Goal: Book appointment/travel/reservation

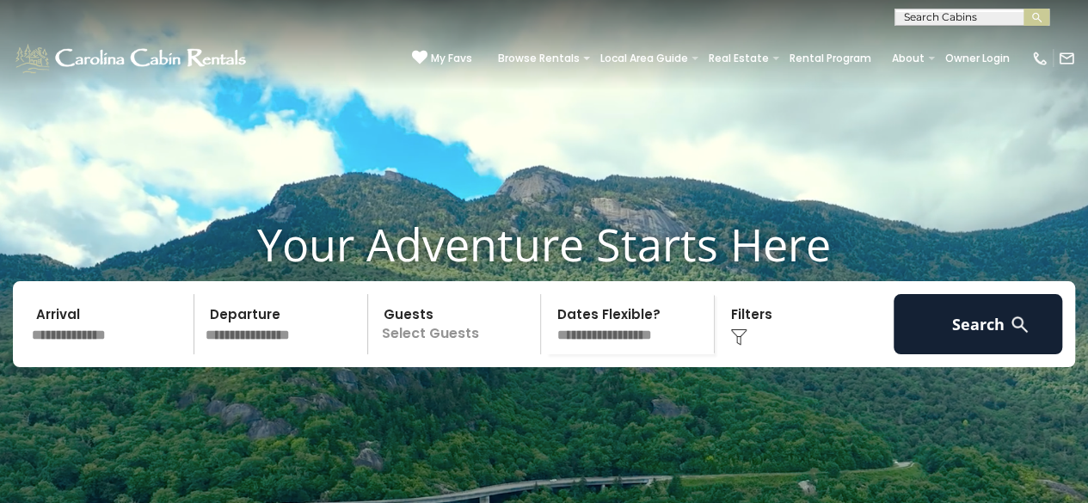
click at [957, 20] on input "text" at bounding box center [971, 20] width 151 height 17
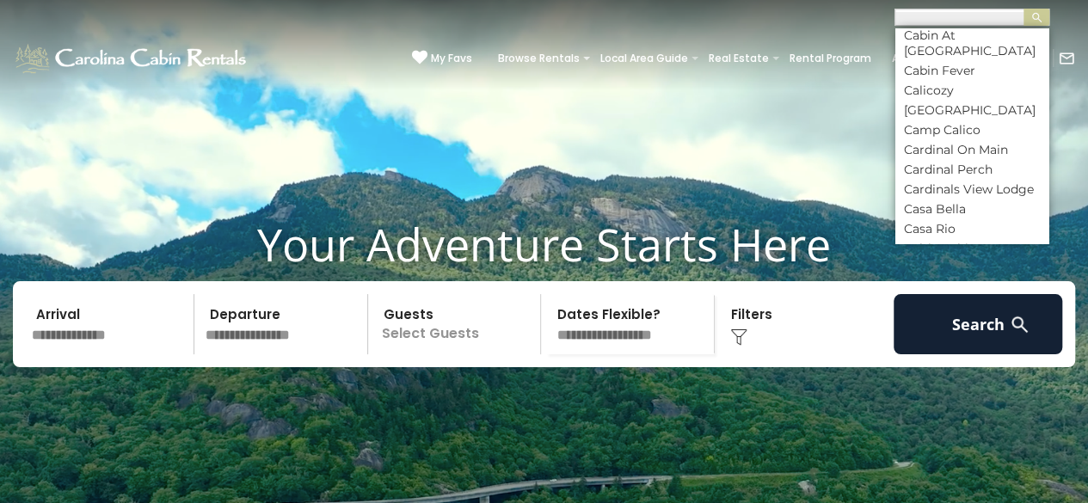
scroll to position [2151, 0]
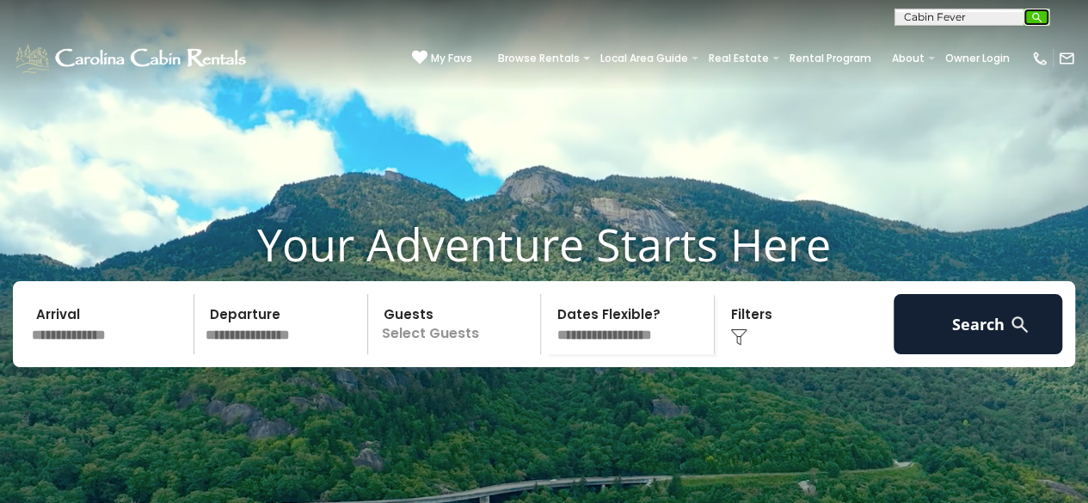
click at [1035, 19] on img "submit" at bounding box center [1037, 17] width 13 height 13
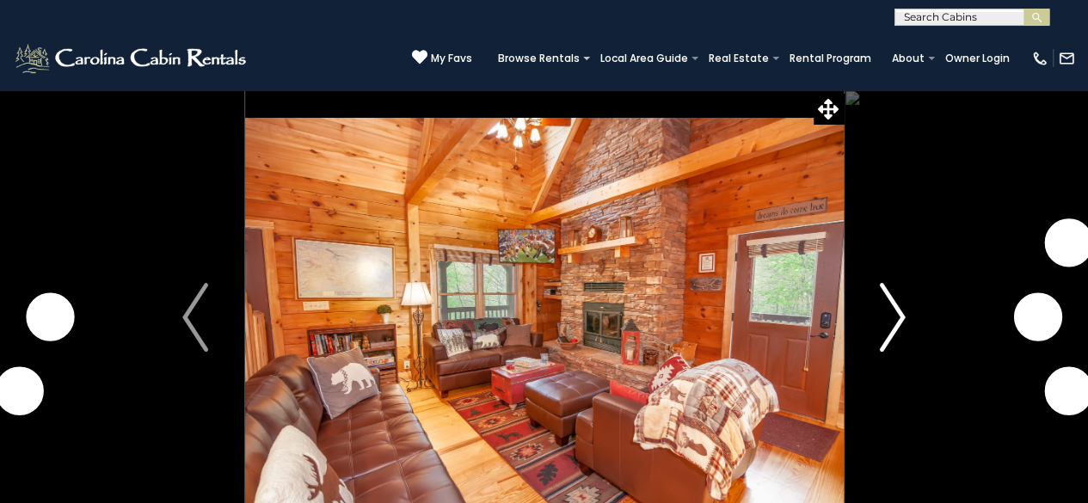
click at [892, 326] on img "Next" at bounding box center [893, 317] width 26 height 69
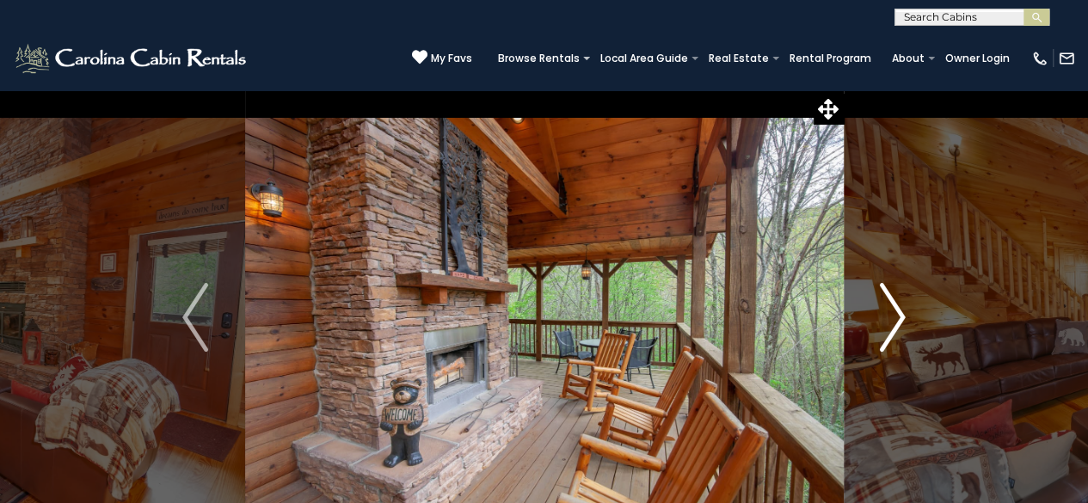
click at [892, 326] on img "Next" at bounding box center [893, 317] width 26 height 69
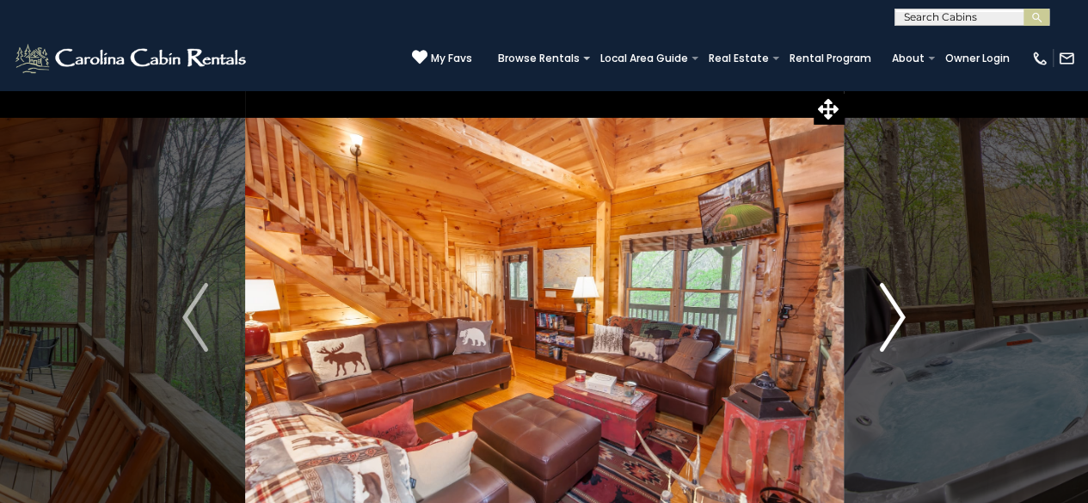
click at [892, 326] on img "Next" at bounding box center [893, 317] width 26 height 69
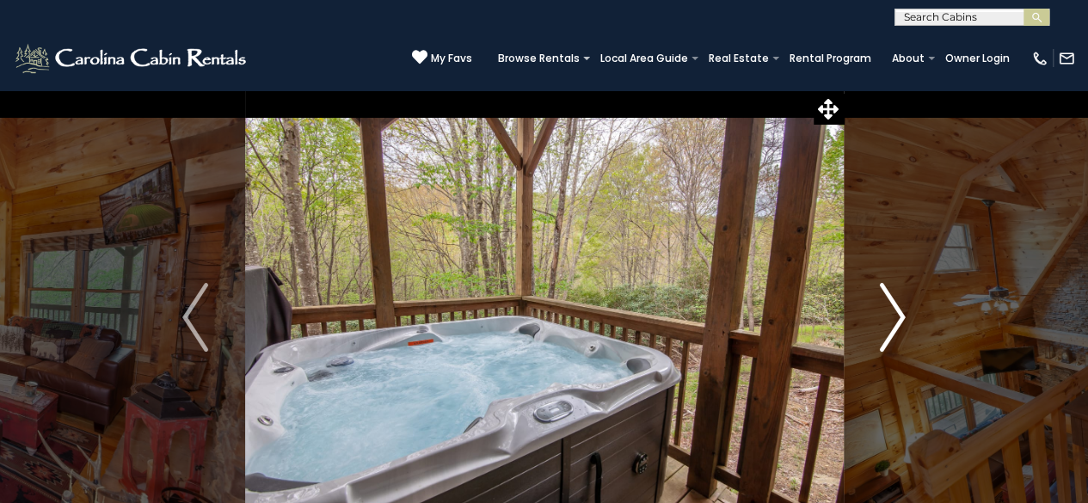
click at [892, 326] on img "Next" at bounding box center [893, 317] width 26 height 69
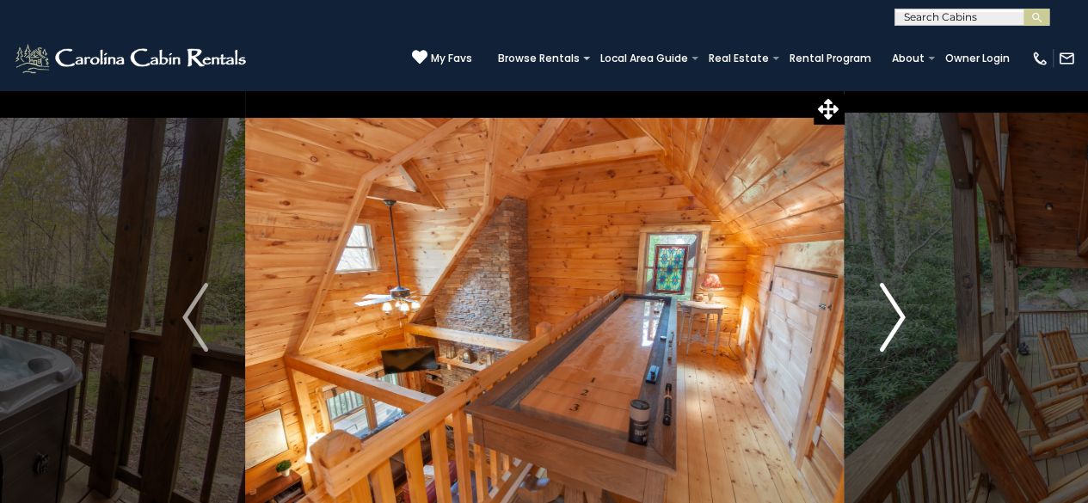
click at [892, 326] on img "Next" at bounding box center [893, 317] width 26 height 69
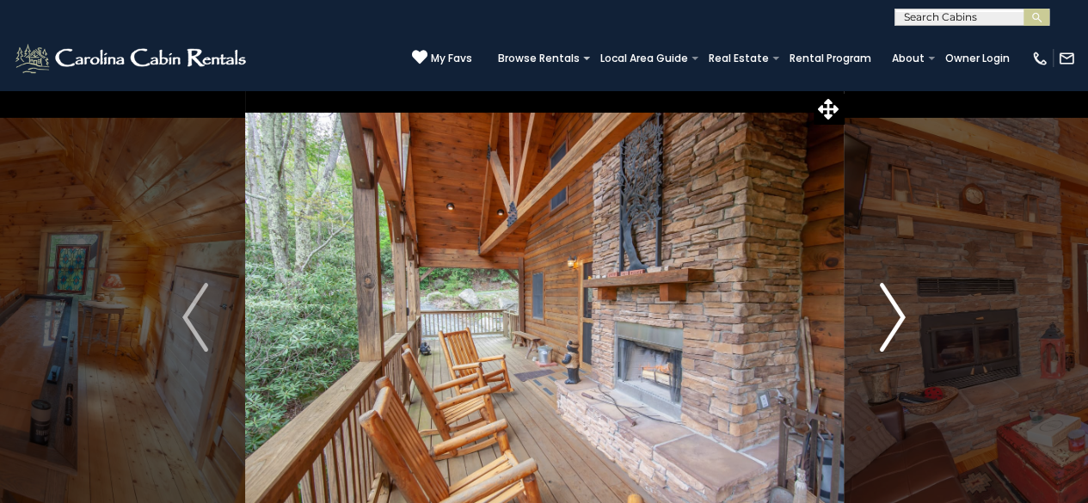
click at [892, 326] on img "Next" at bounding box center [893, 317] width 26 height 69
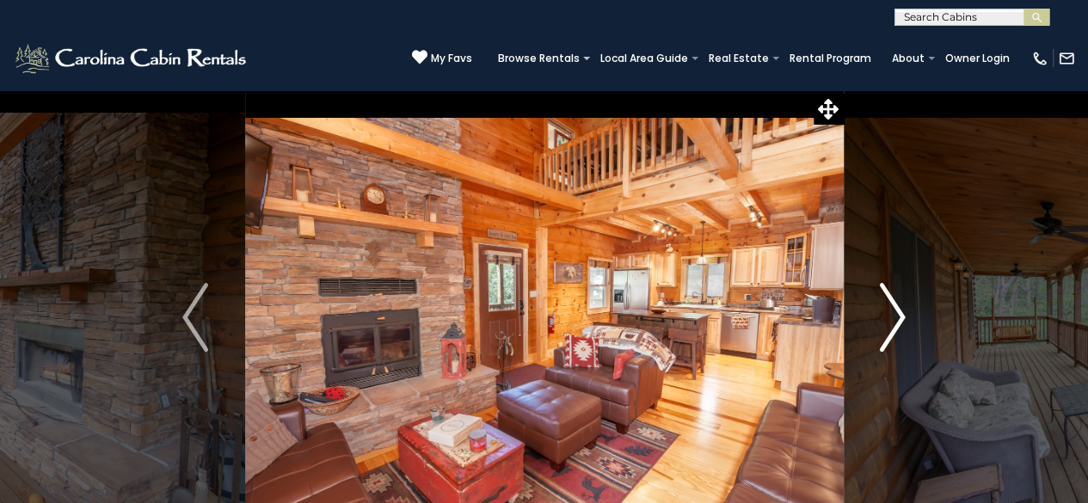
click at [892, 326] on img "Next" at bounding box center [893, 317] width 26 height 69
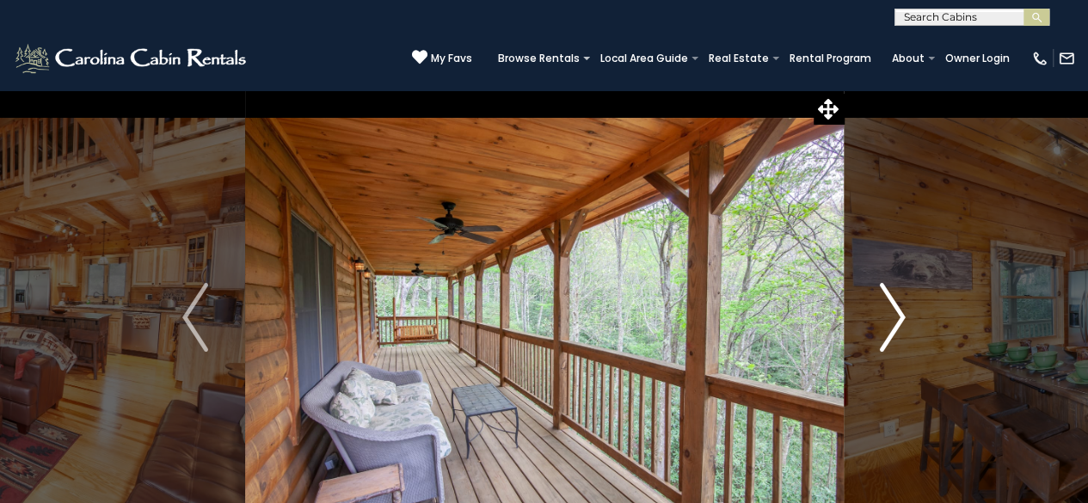
click at [892, 326] on img "Next" at bounding box center [893, 317] width 26 height 69
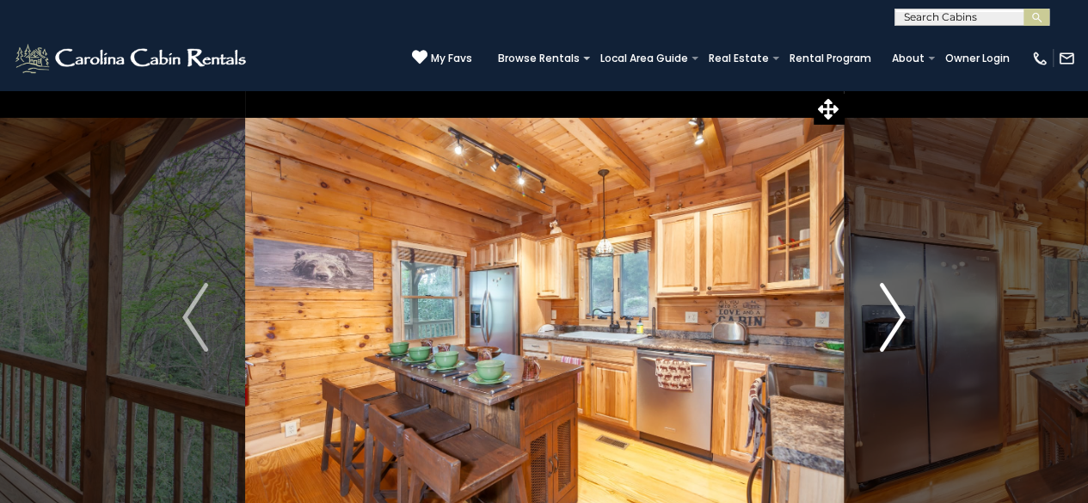
click at [892, 326] on img "Next" at bounding box center [893, 317] width 26 height 69
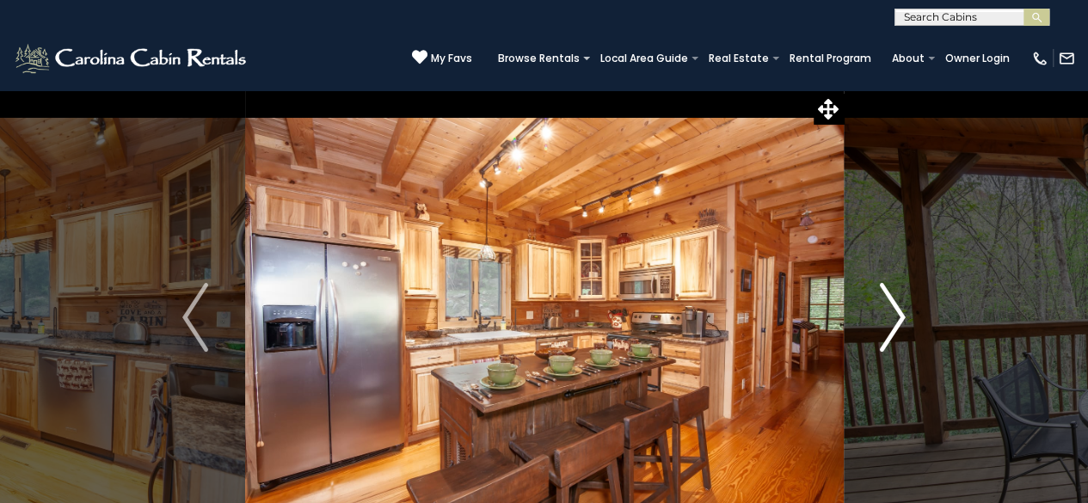
click at [892, 326] on img "Next" at bounding box center [893, 317] width 26 height 69
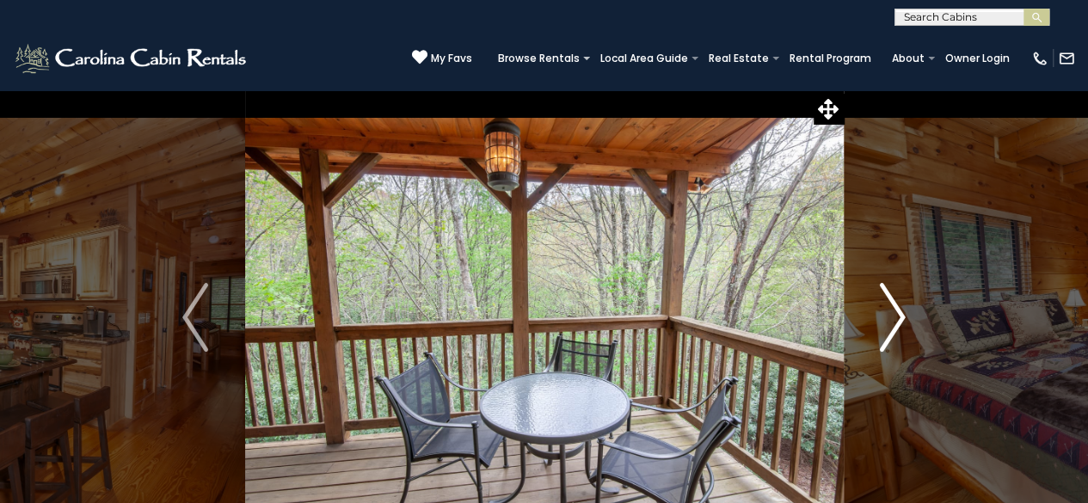
click at [892, 326] on img "Next" at bounding box center [893, 317] width 26 height 69
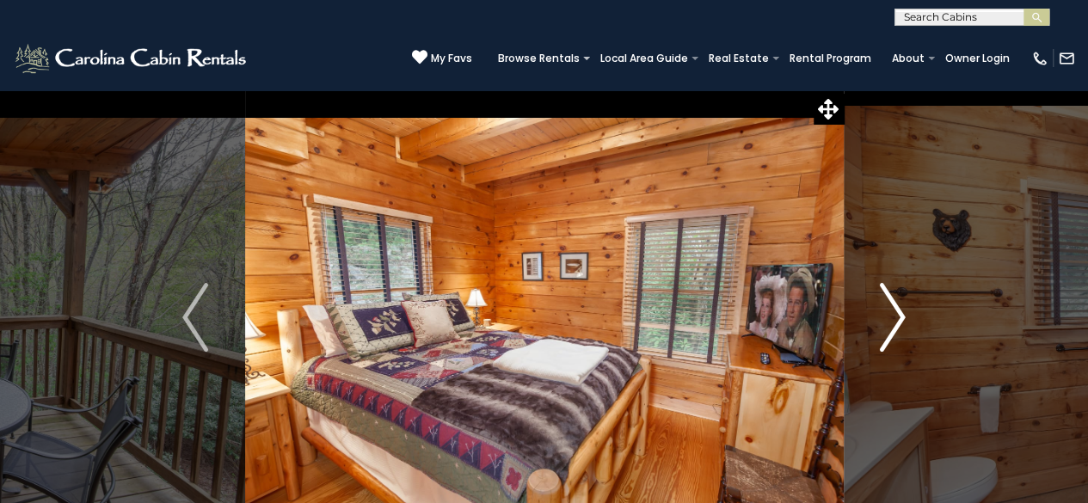
click at [892, 326] on img "Next" at bounding box center [893, 317] width 26 height 69
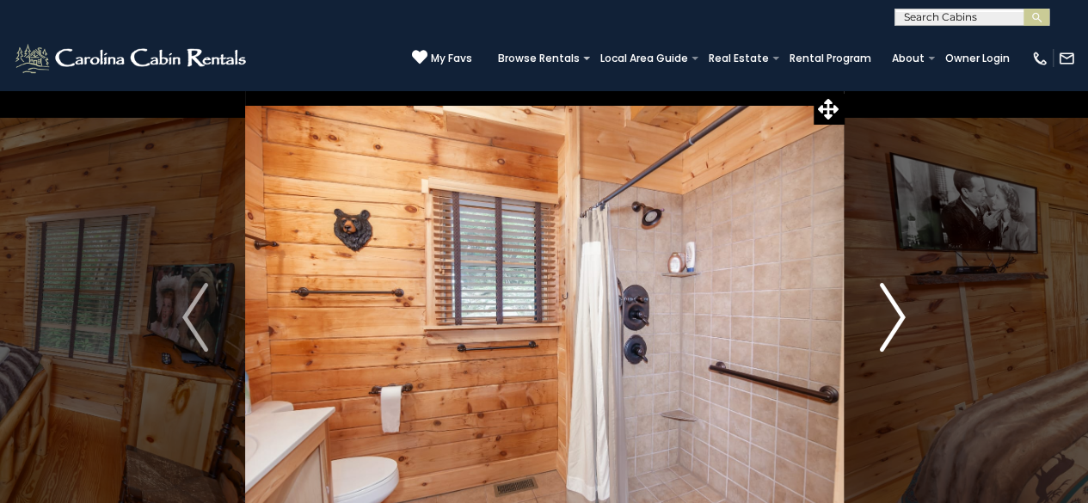
click at [892, 326] on img "Next" at bounding box center [893, 317] width 26 height 69
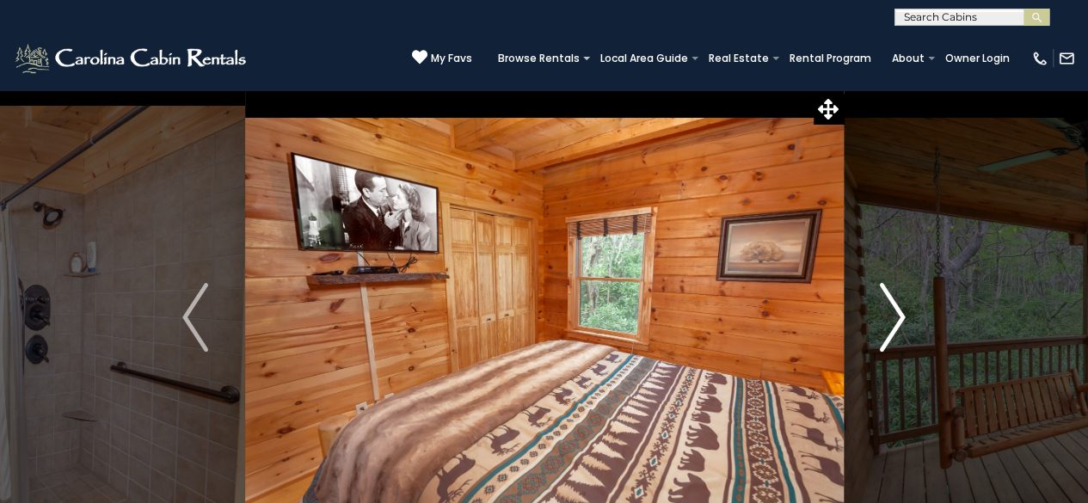
click at [892, 326] on img "Next" at bounding box center [893, 317] width 26 height 69
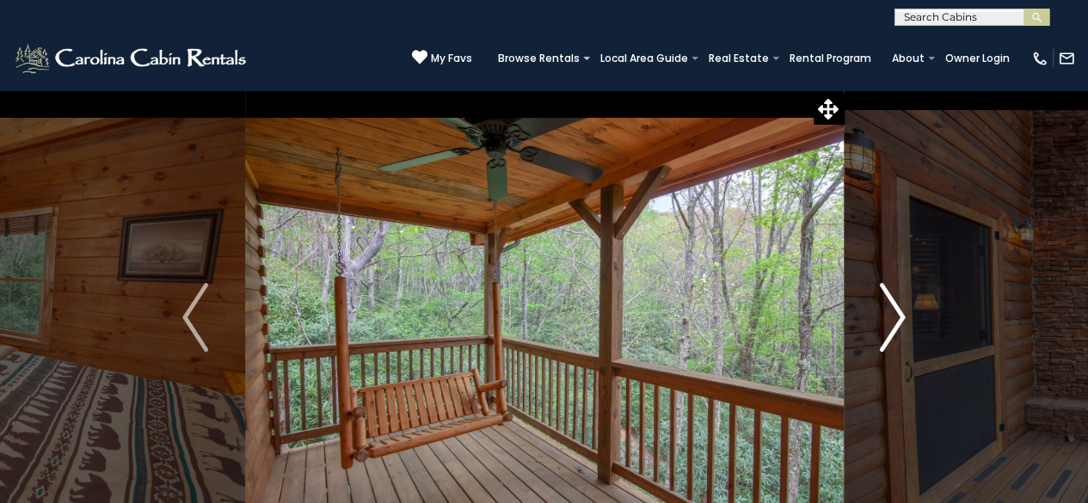
click at [892, 326] on img "Next" at bounding box center [893, 317] width 26 height 69
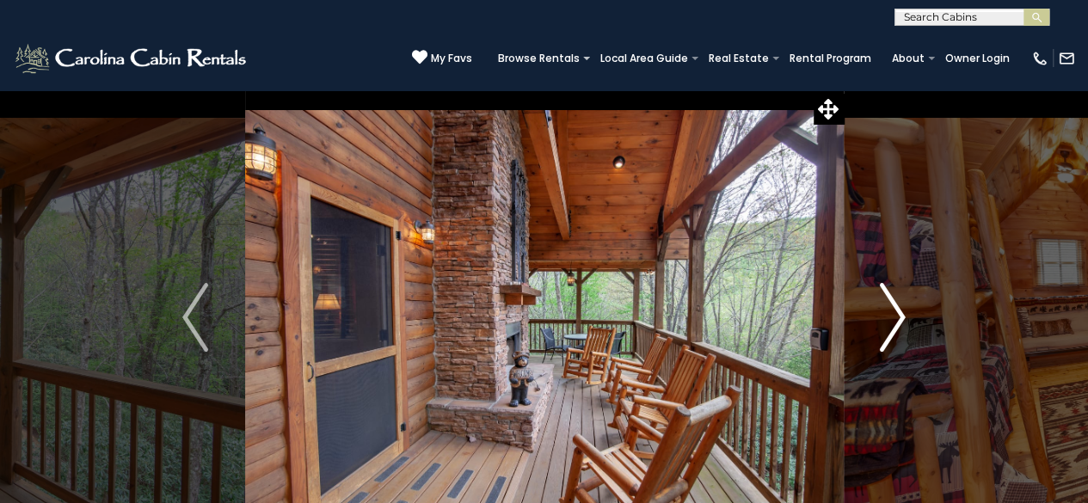
click at [892, 326] on img "Next" at bounding box center [893, 317] width 26 height 69
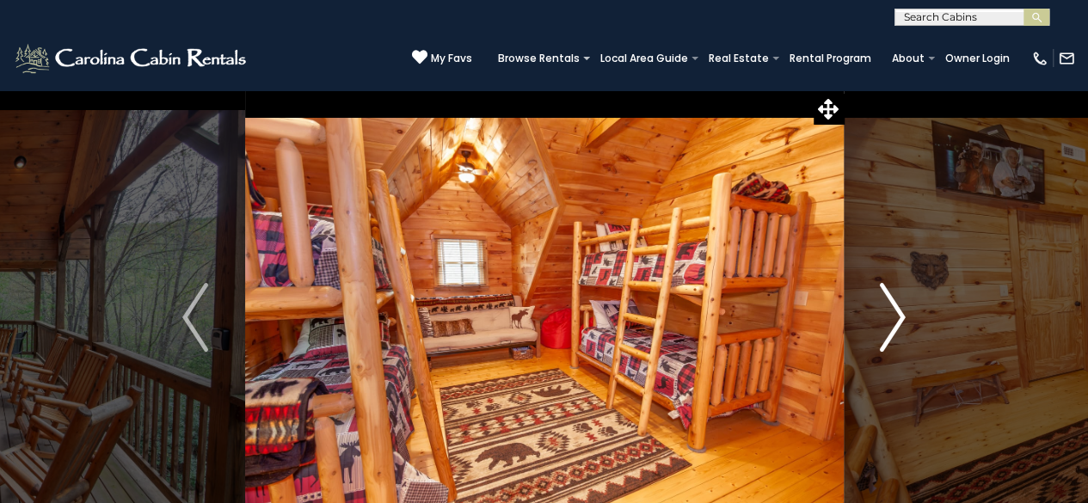
click at [892, 326] on img "Next" at bounding box center [893, 317] width 26 height 69
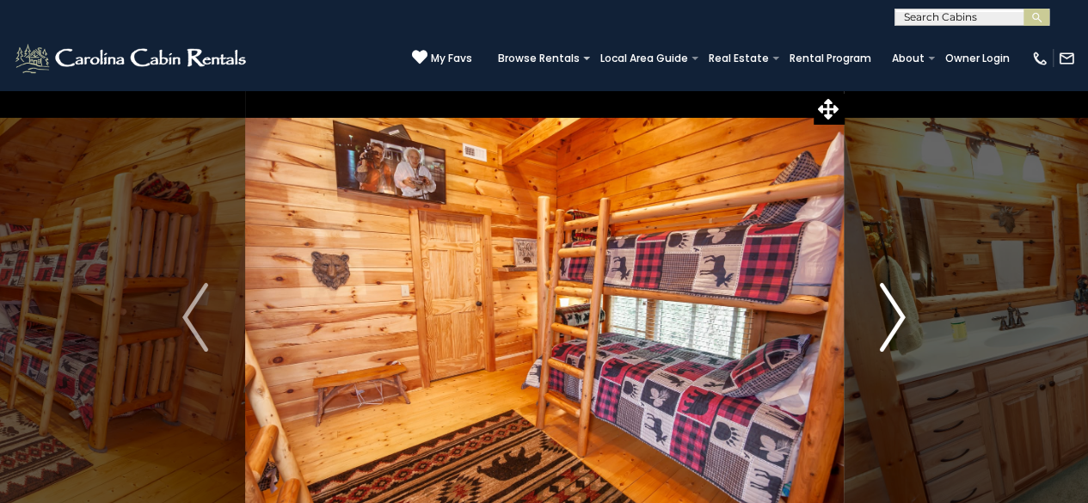
click at [892, 326] on img "Next" at bounding box center [893, 317] width 26 height 69
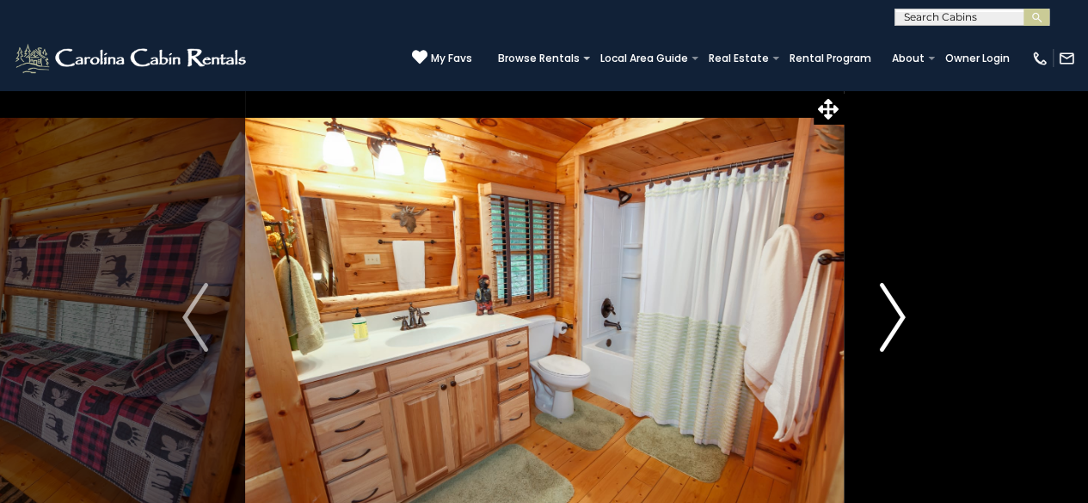
click at [892, 326] on img "Next" at bounding box center [893, 317] width 26 height 69
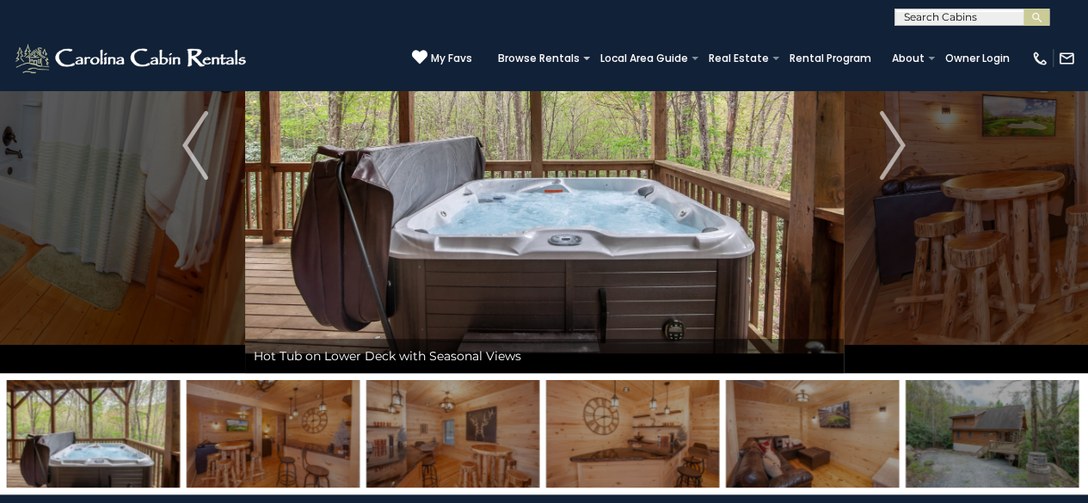
scroll to position [258, 0]
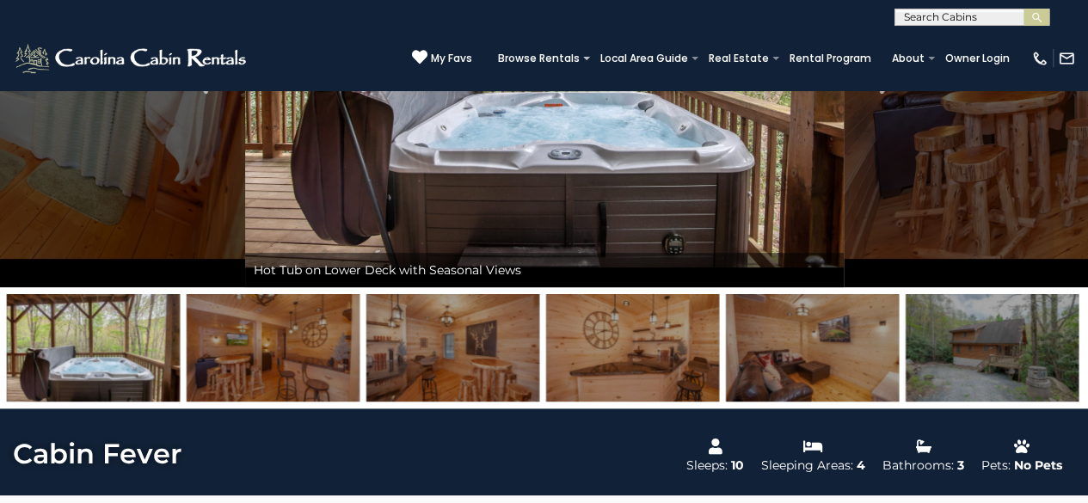
click at [969, 343] on img at bounding box center [992, 348] width 173 height 108
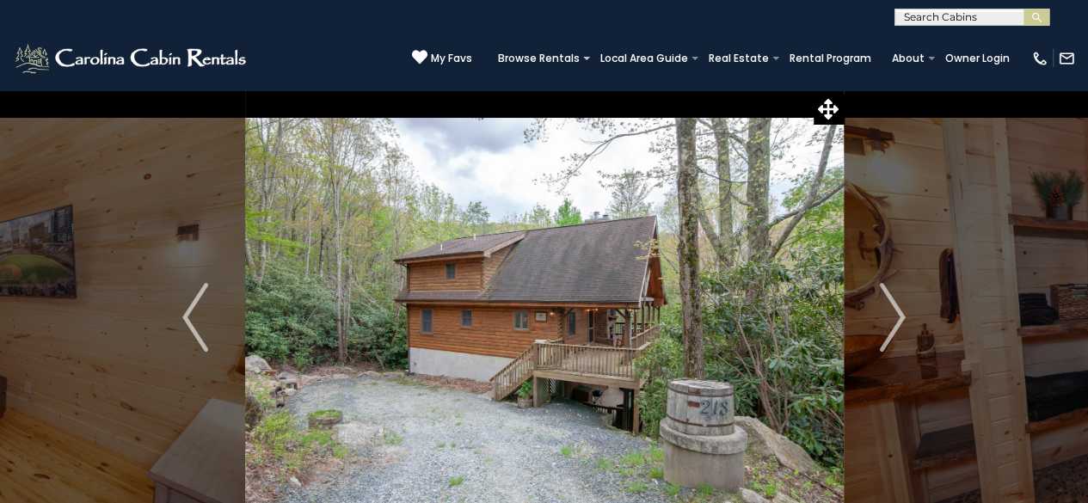
scroll to position [0, 0]
click at [990, 21] on input "text" at bounding box center [971, 20] width 151 height 17
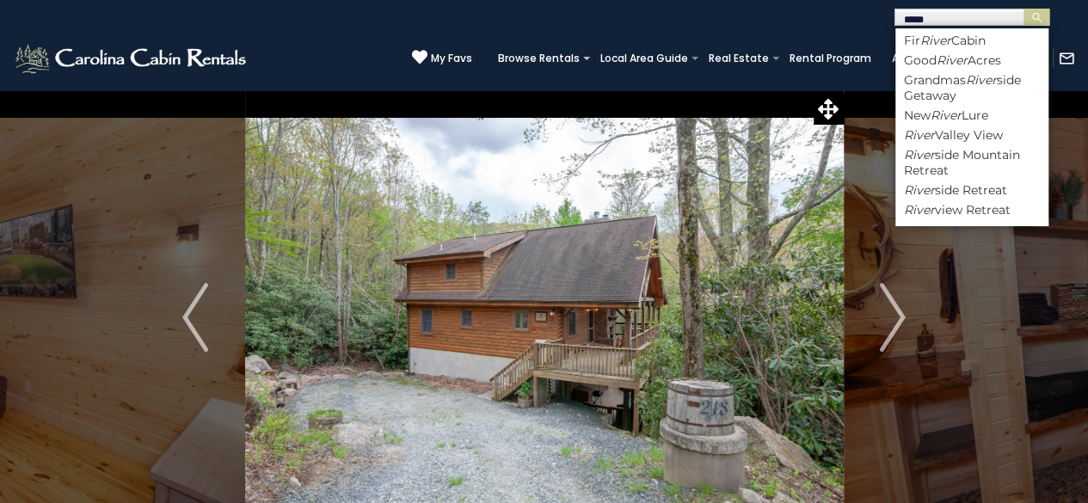
type input "*****"
click at [348, 59] on div "[PHONE_NUMBER] My Favs Browse Rentals Local Area Guide Activities & Attractions…" at bounding box center [544, 58] width 1088 height 65
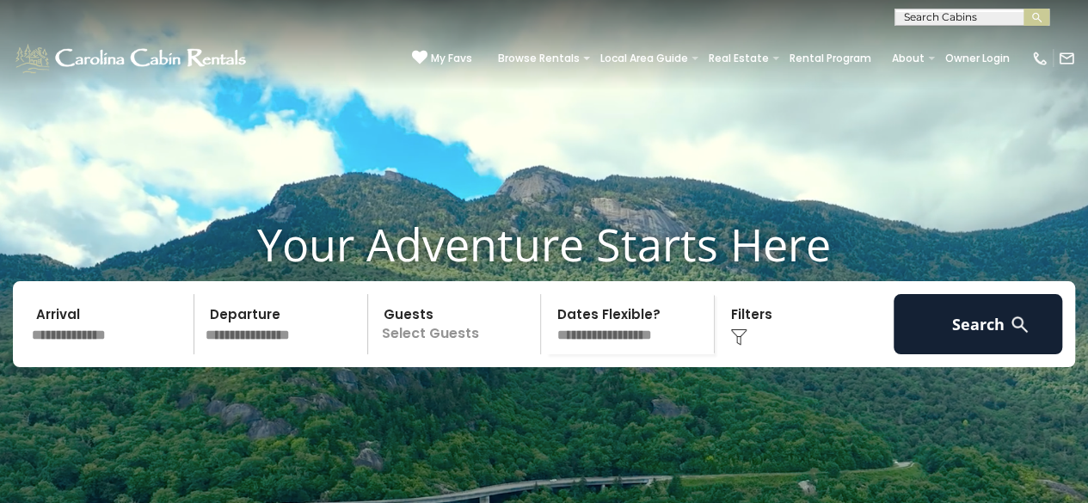
click at [736, 346] on img at bounding box center [738, 337] width 17 height 17
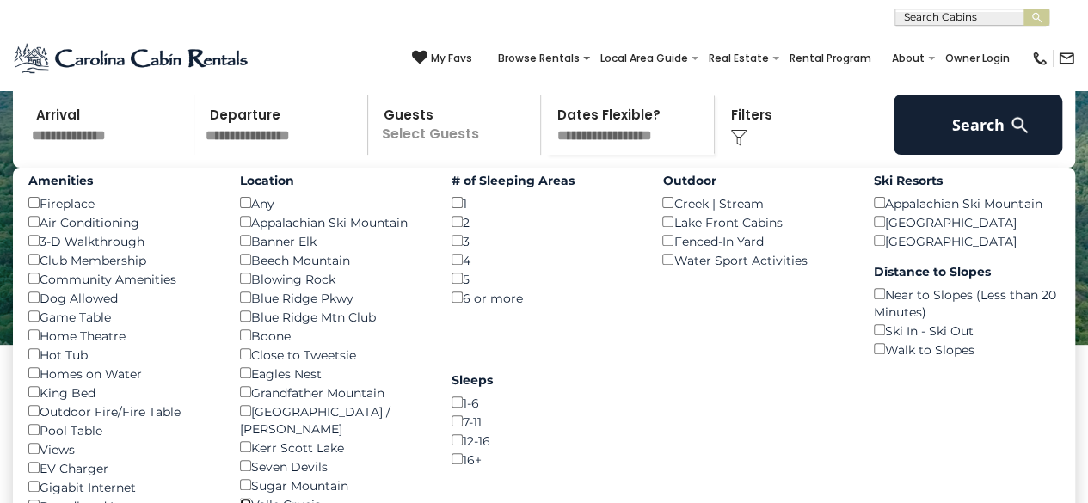
scroll to position [172, 0]
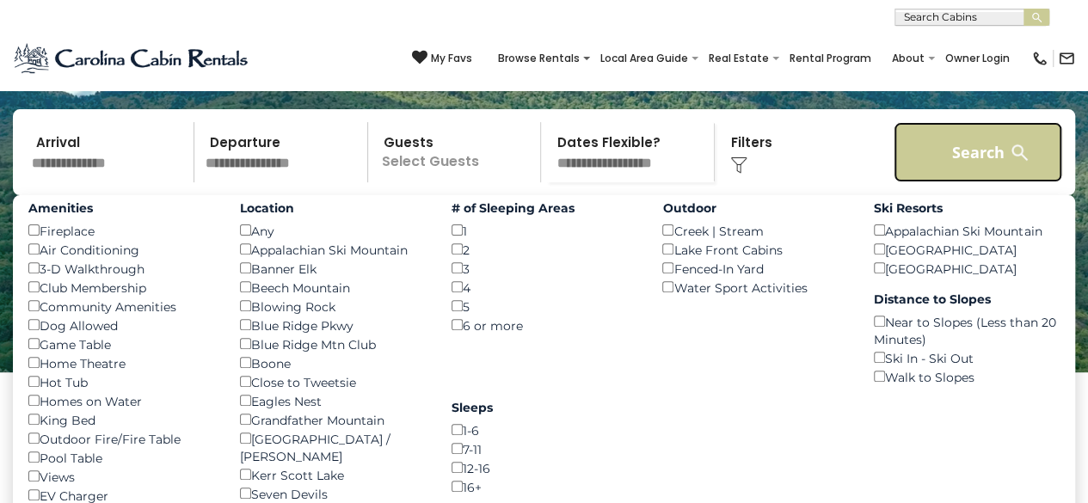
click at [962, 180] on button "Search" at bounding box center [978, 152] width 169 height 60
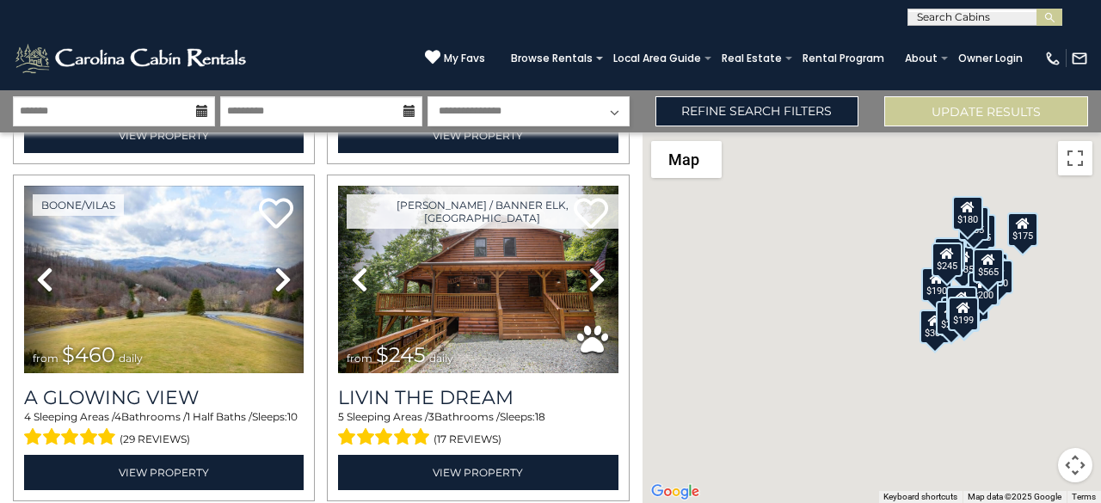
scroll to position [1032, 0]
